Goal: Information Seeking & Learning: Learn about a topic

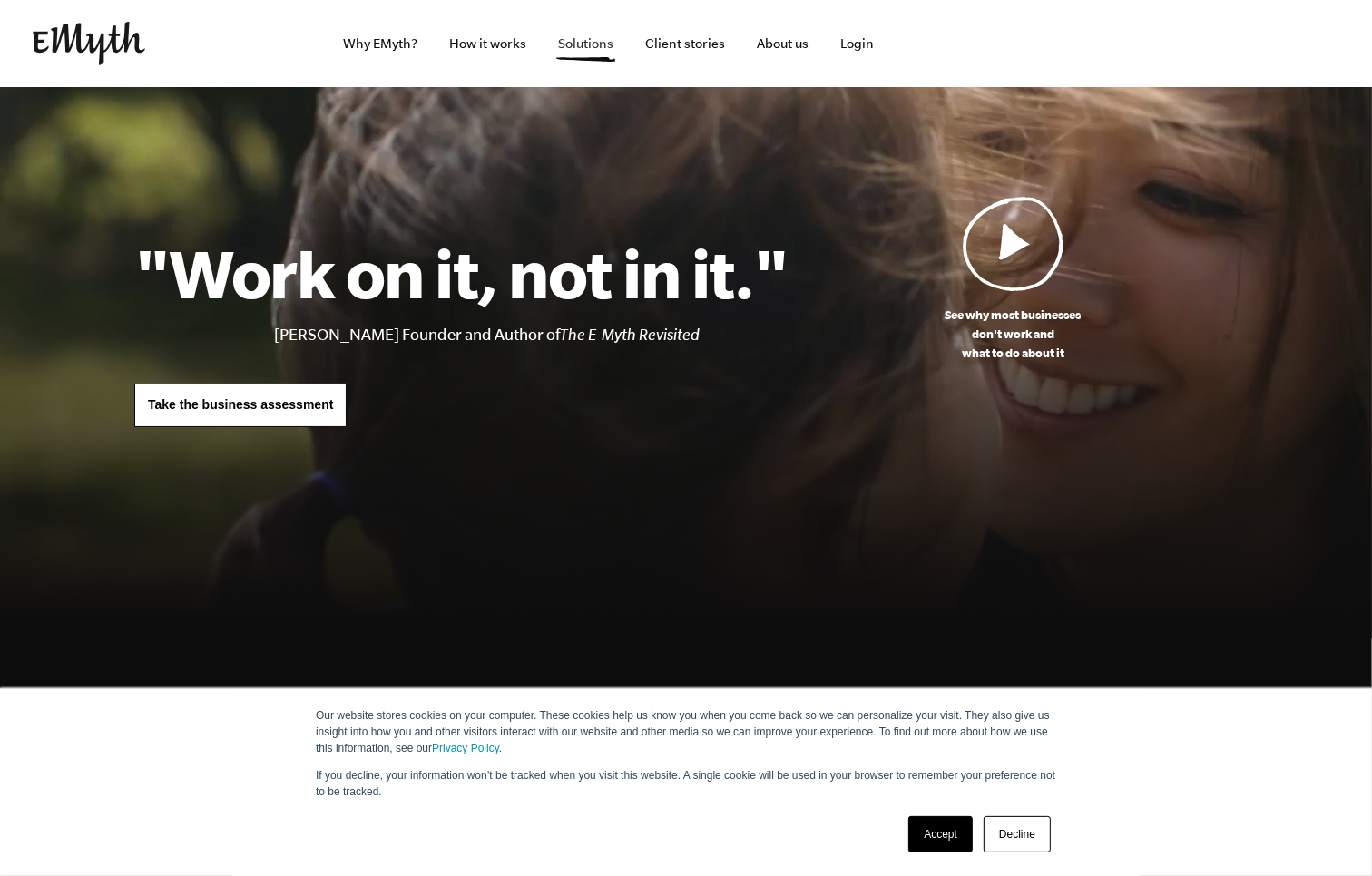
click at [572, 42] on link "Solutions" at bounding box center [586, 44] width 85 height 88
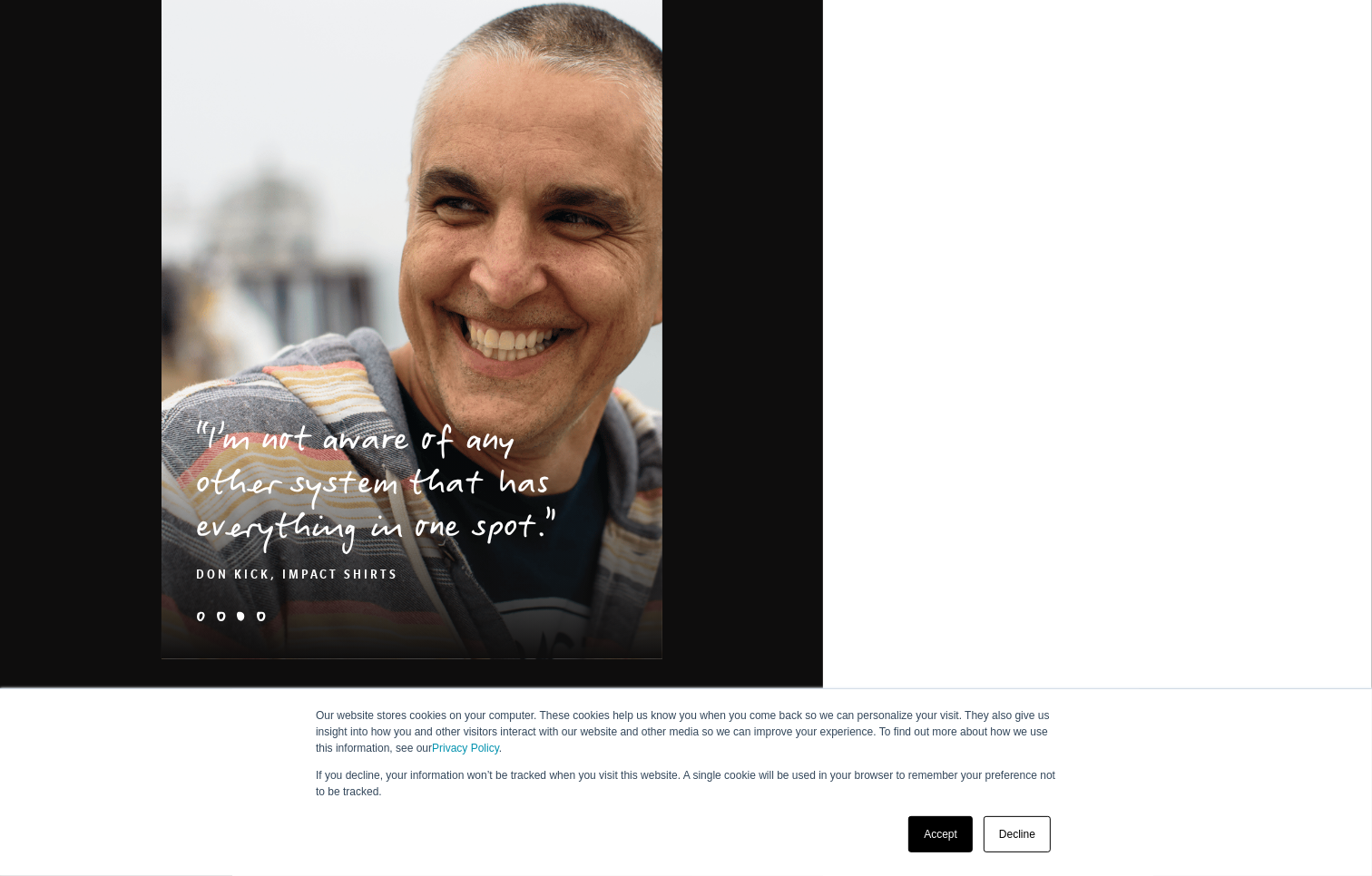
scroll to position [2691, 0]
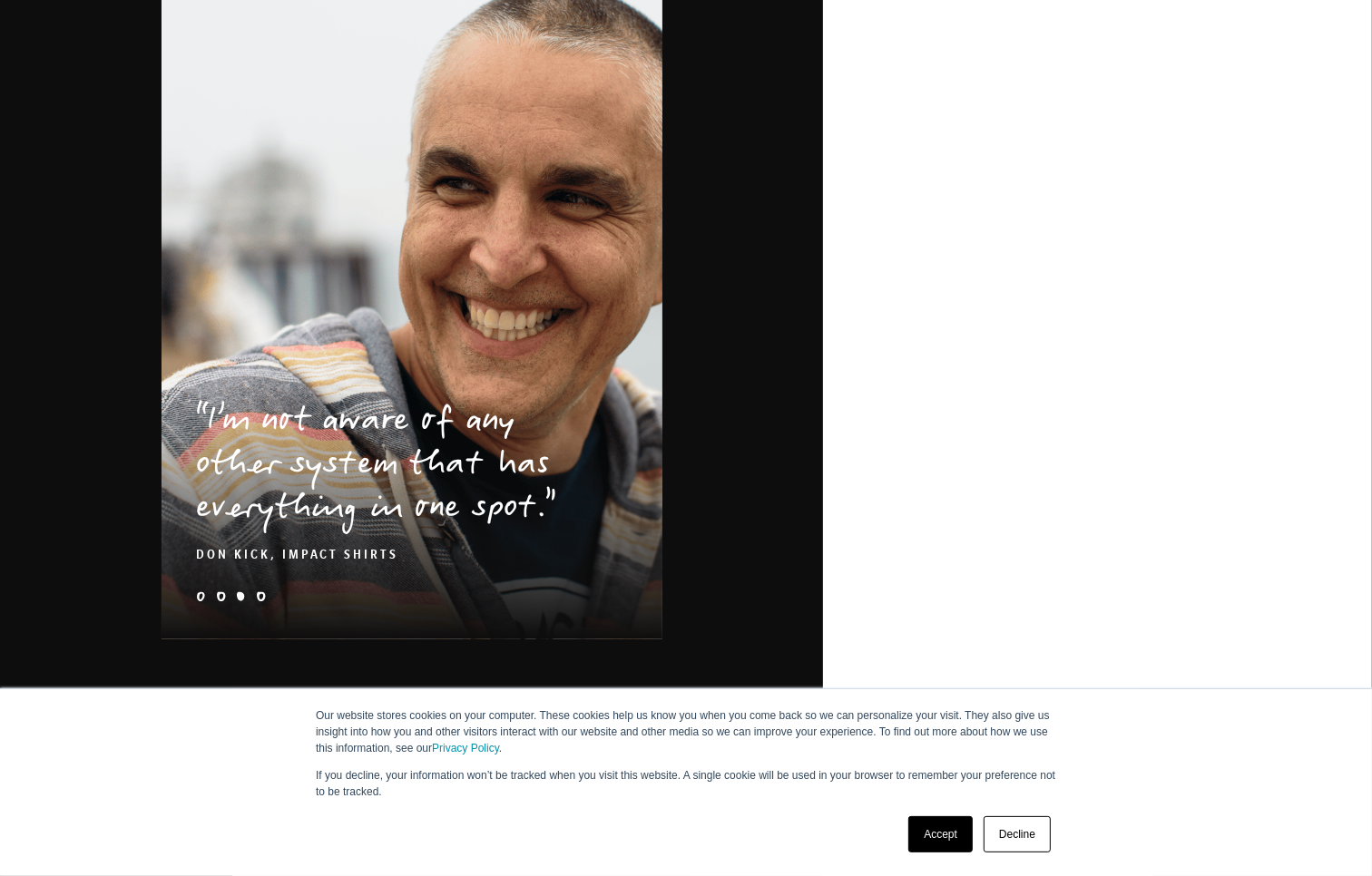
click at [939, 834] on link "Accept" at bounding box center [940, 834] width 65 height 36
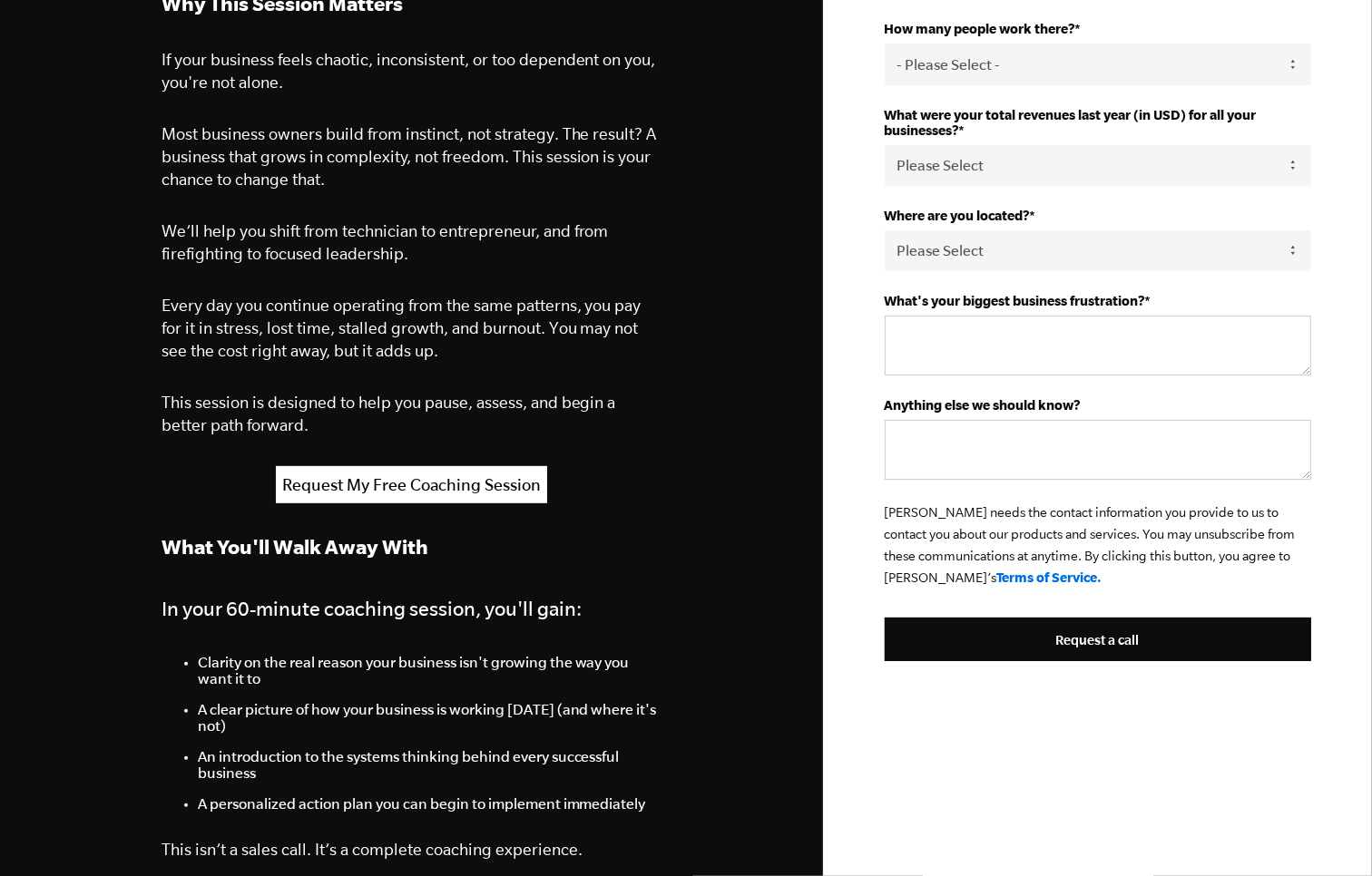
scroll to position [0, 0]
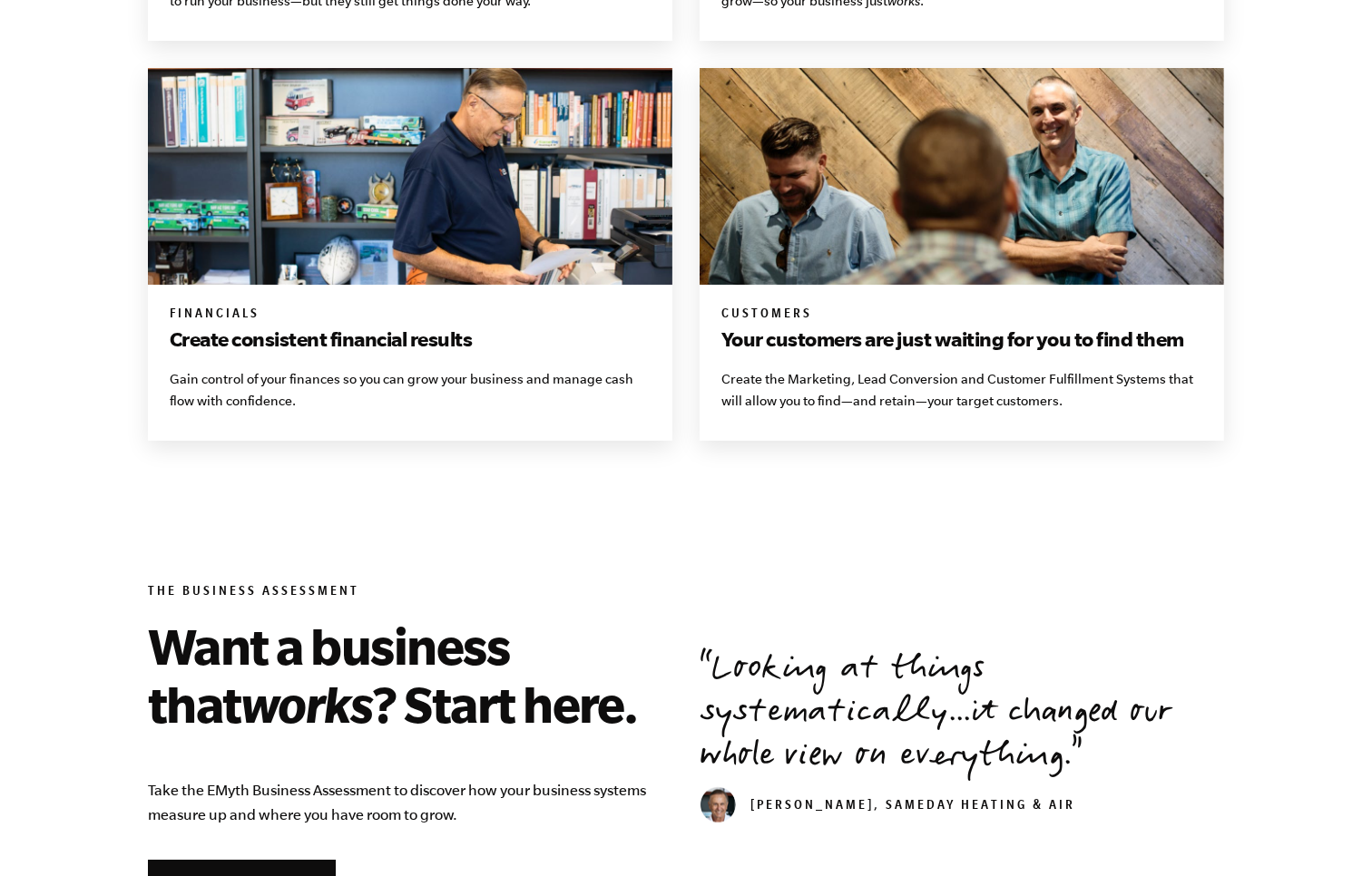
scroll to position [1733, 0]
